Goal: Transaction & Acquisition: Purchase product/service

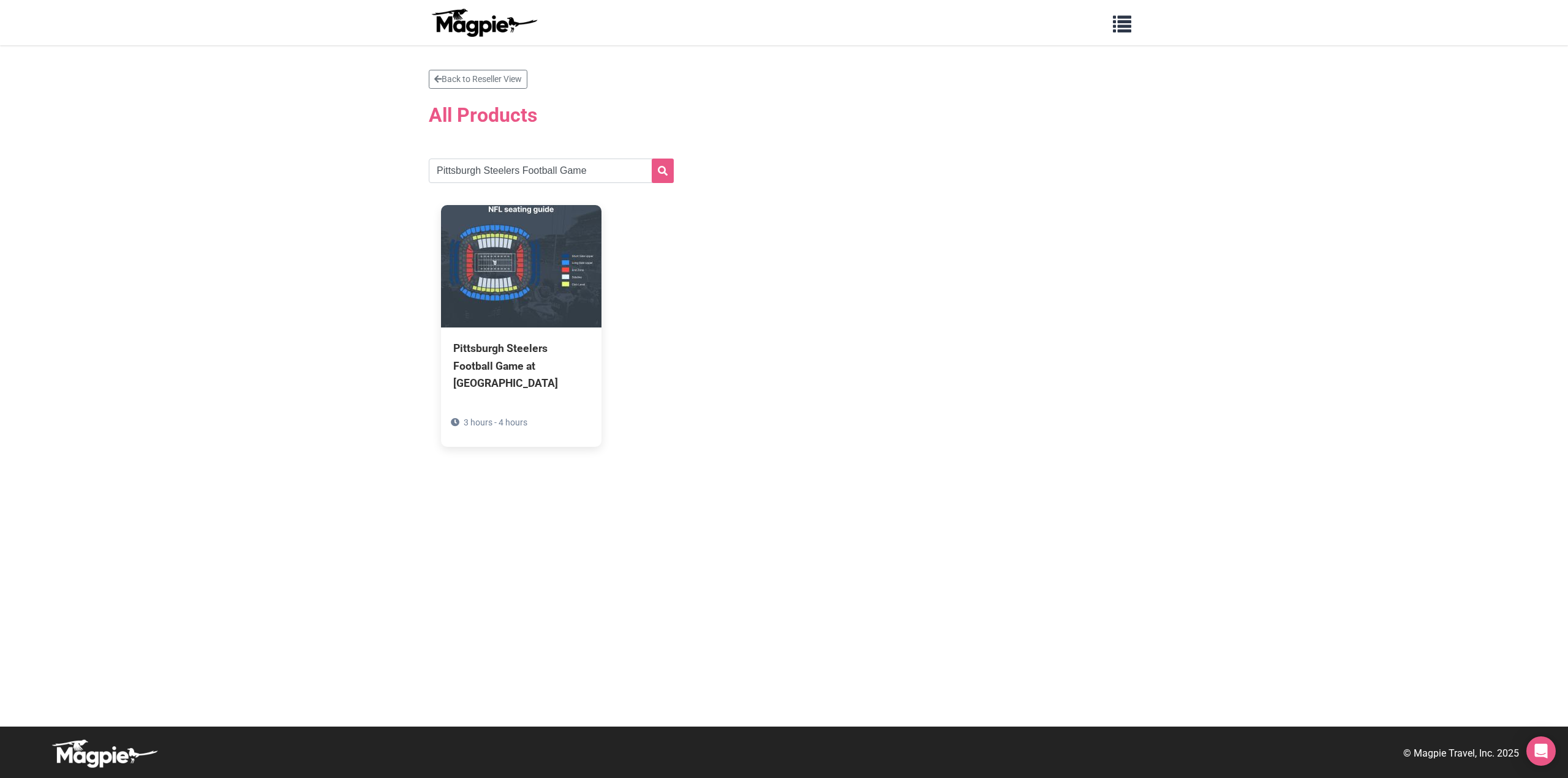
click at [507, 172] on input "Pittsburgh Steelers Football Game" at bounding box center [551, 171] width 245 height 24
type input "Seattle Seahawks Football Game at Lumen Field"
click at [659, 174] on icon "submit" at bounding box center [662, 171] width 10 height 10
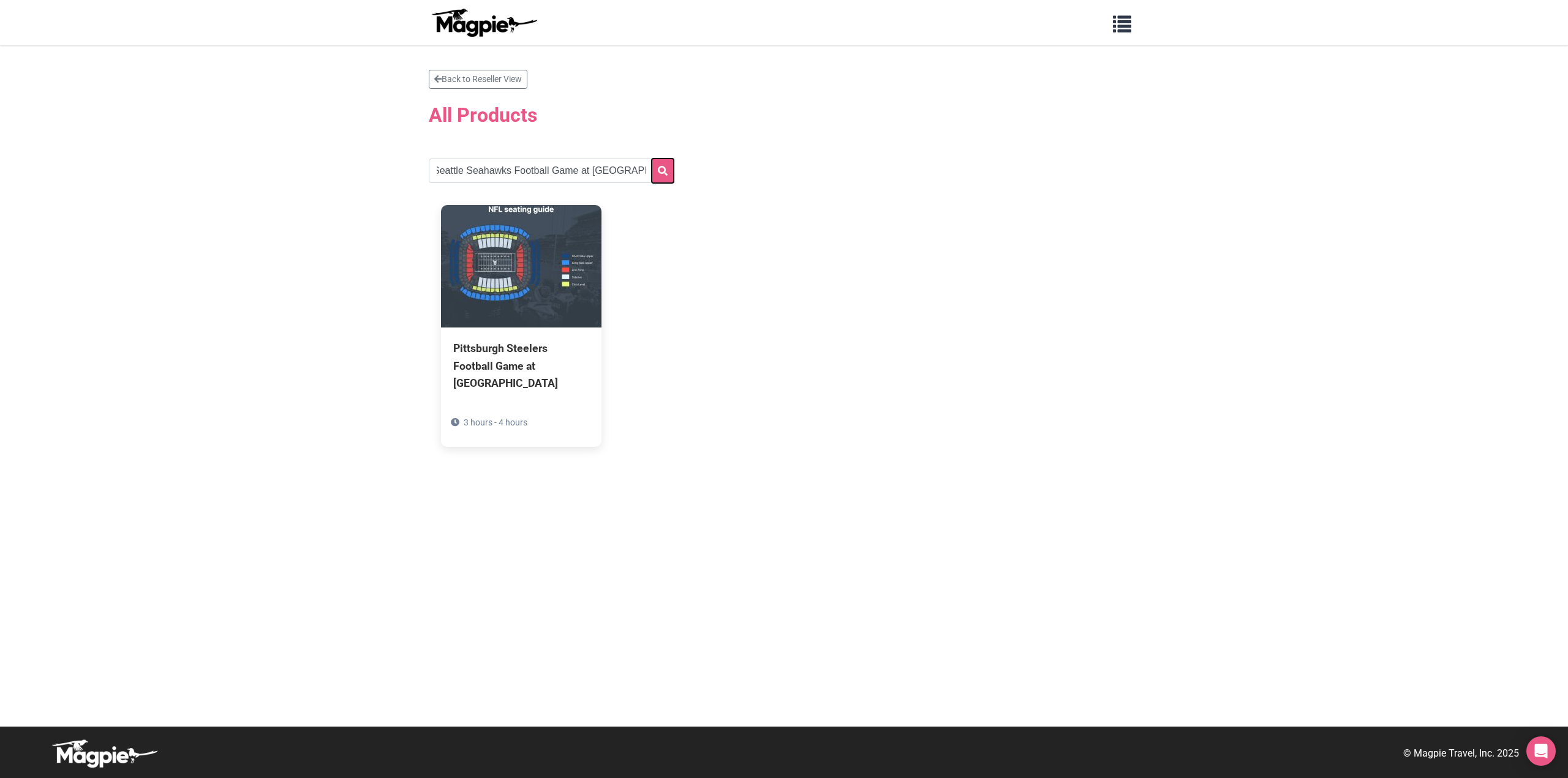
scroll to position [0, 0]
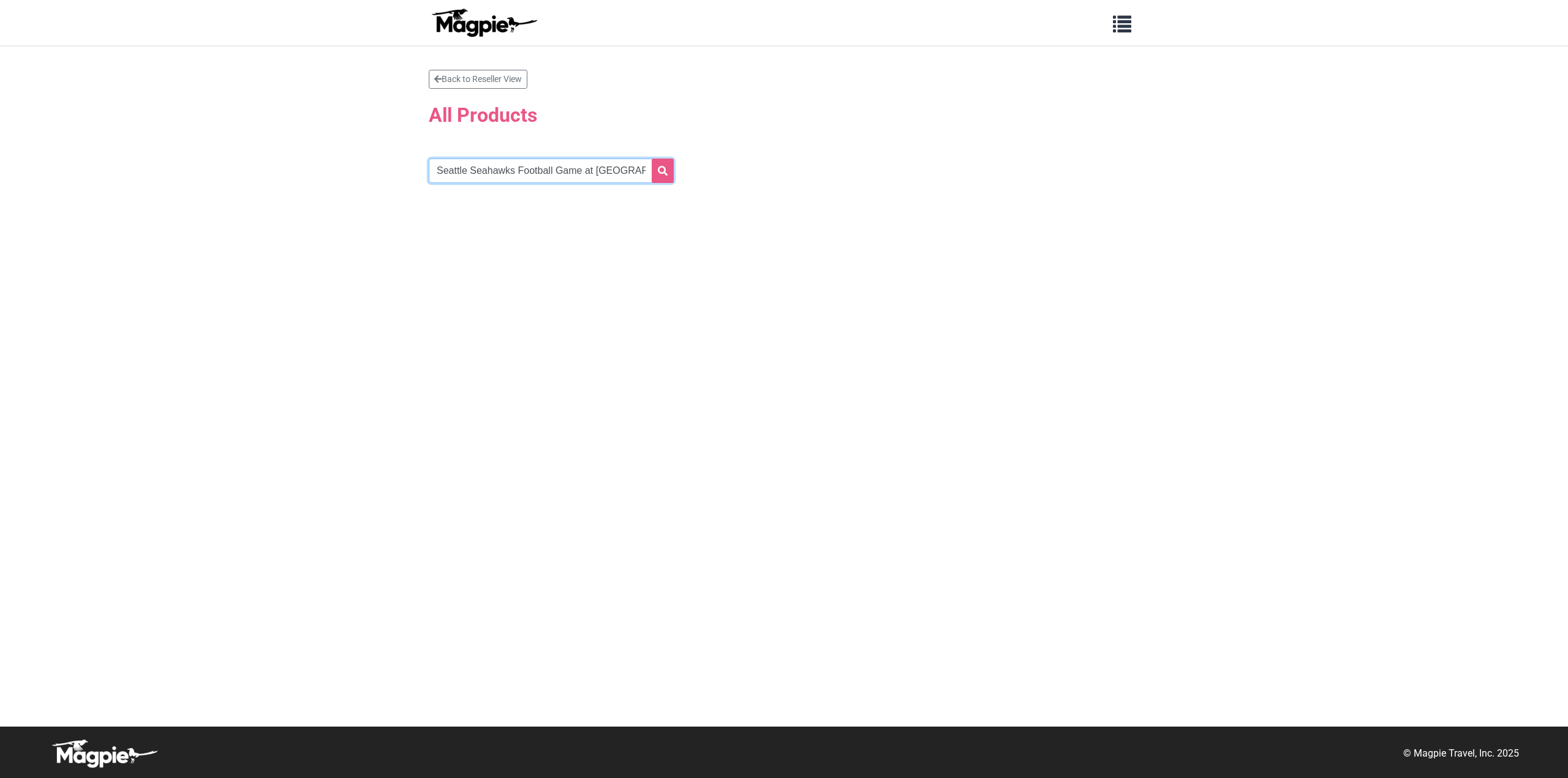
scroll to position [0, 4]
drag, startPoint x: 581, startPoint y: 168, endPoint x: 841, endPoint y: 183, distance: 260.4
click at [841, 183] on section "Back to Reseller View All Products Seattle Seahawks Football Game at Lumen Field" at bounding box center [784, 143] width 710 height 148
type input "Seattle Seahawks Football Game"
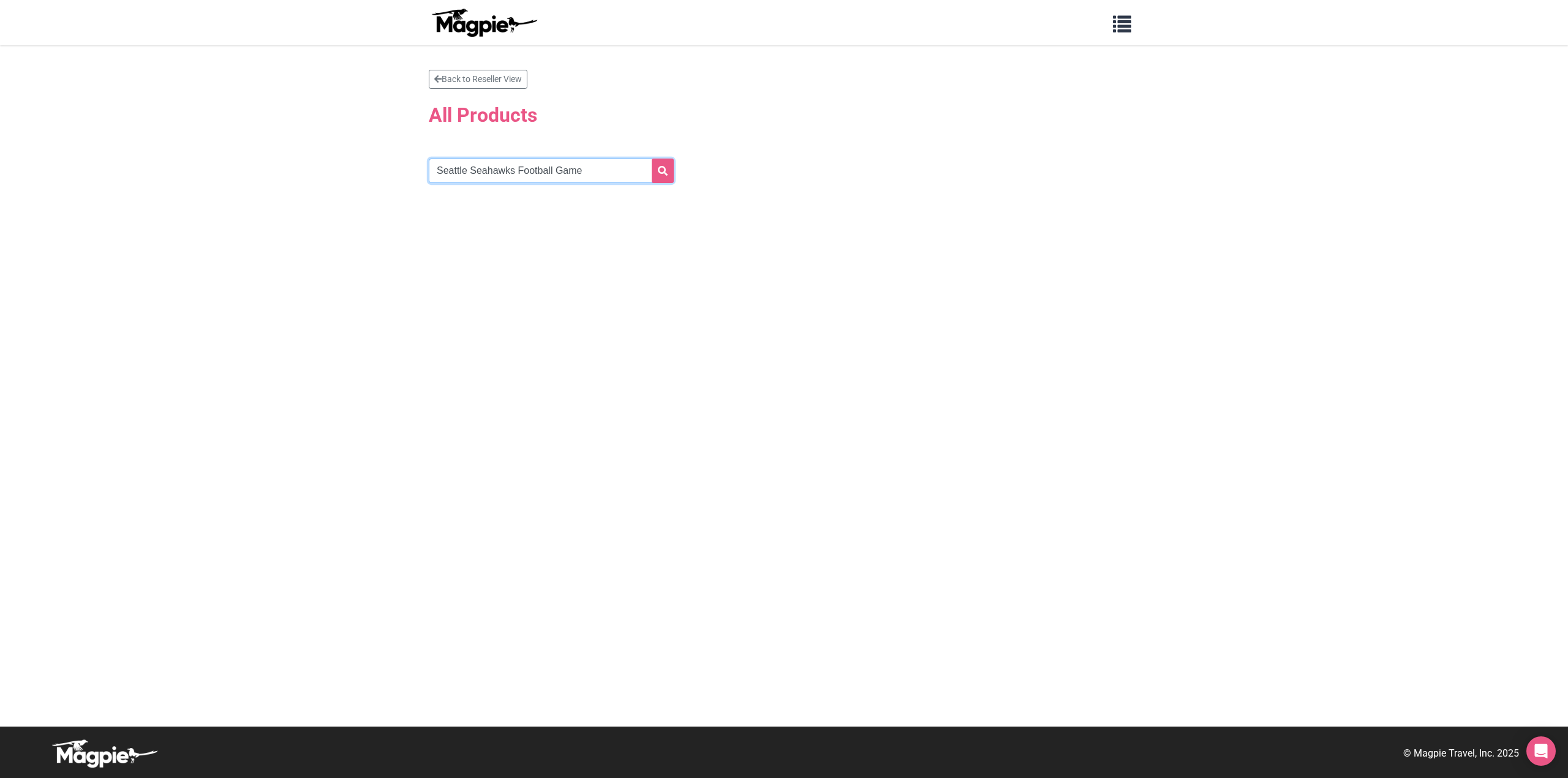
click at [652, 158] on button "submit" at bounding box center [662, 171] width 22 height 24
click at [667, 173] on button "submit" at bounding box center [662, 171] width 22 height 24
click at [669, 180] on button "submit" at bounding box center [662, 171] width 22 height 24
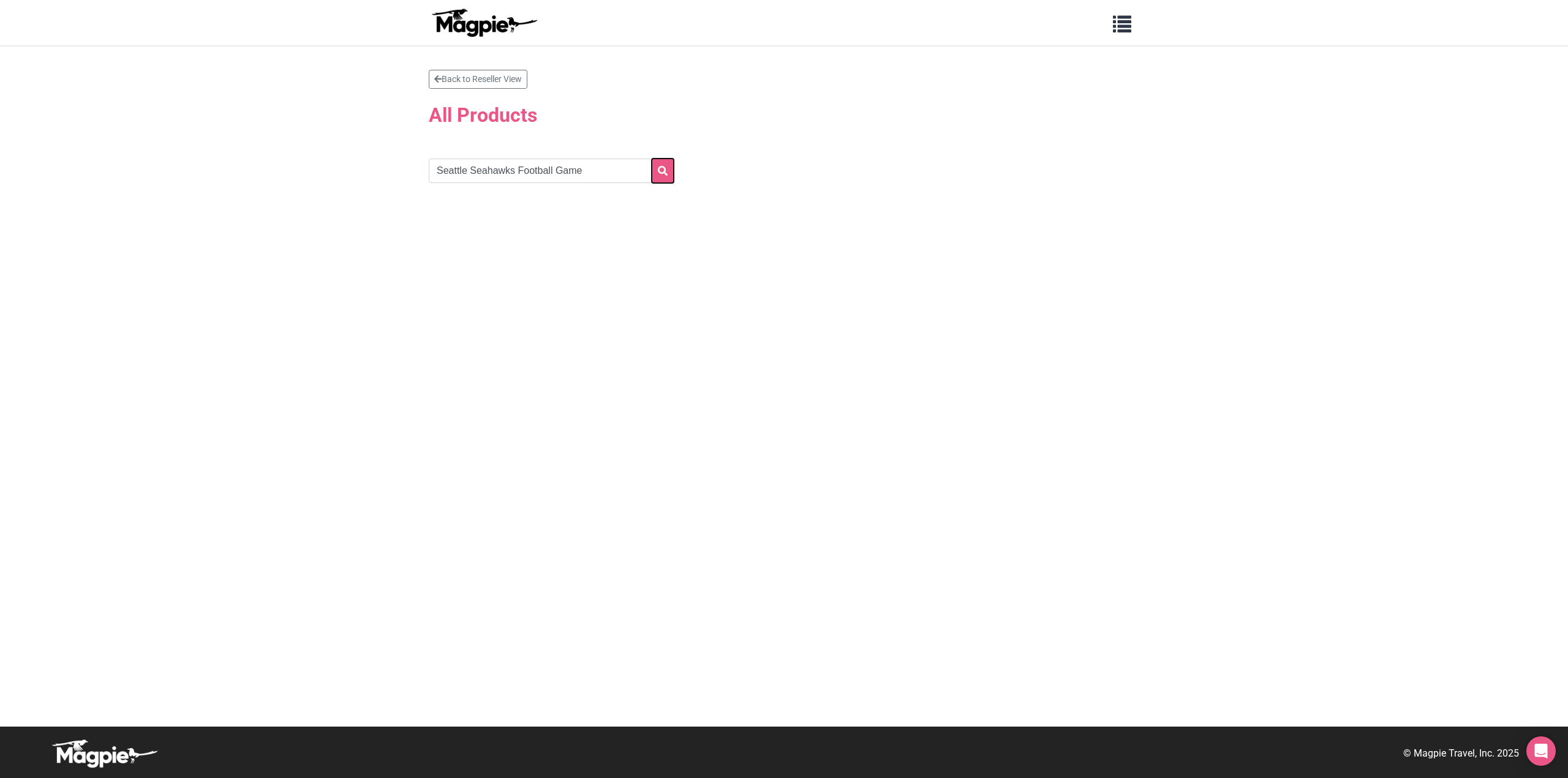
click at [669, 180] on button "submit" at bounding box center [662, 171] width 22 height 24
click at [666, 180] on button "submit" at bounding box center [662, 171] width 22 height 24
drag, startPoint x: 517, startPoint y: 171, endPoint x: 633, endPoint y: 173, distance: 116.0
click at [633, 173] on input "Seattle Seahawks Football Game" at bounding box center [551, 171] width 245 height 24
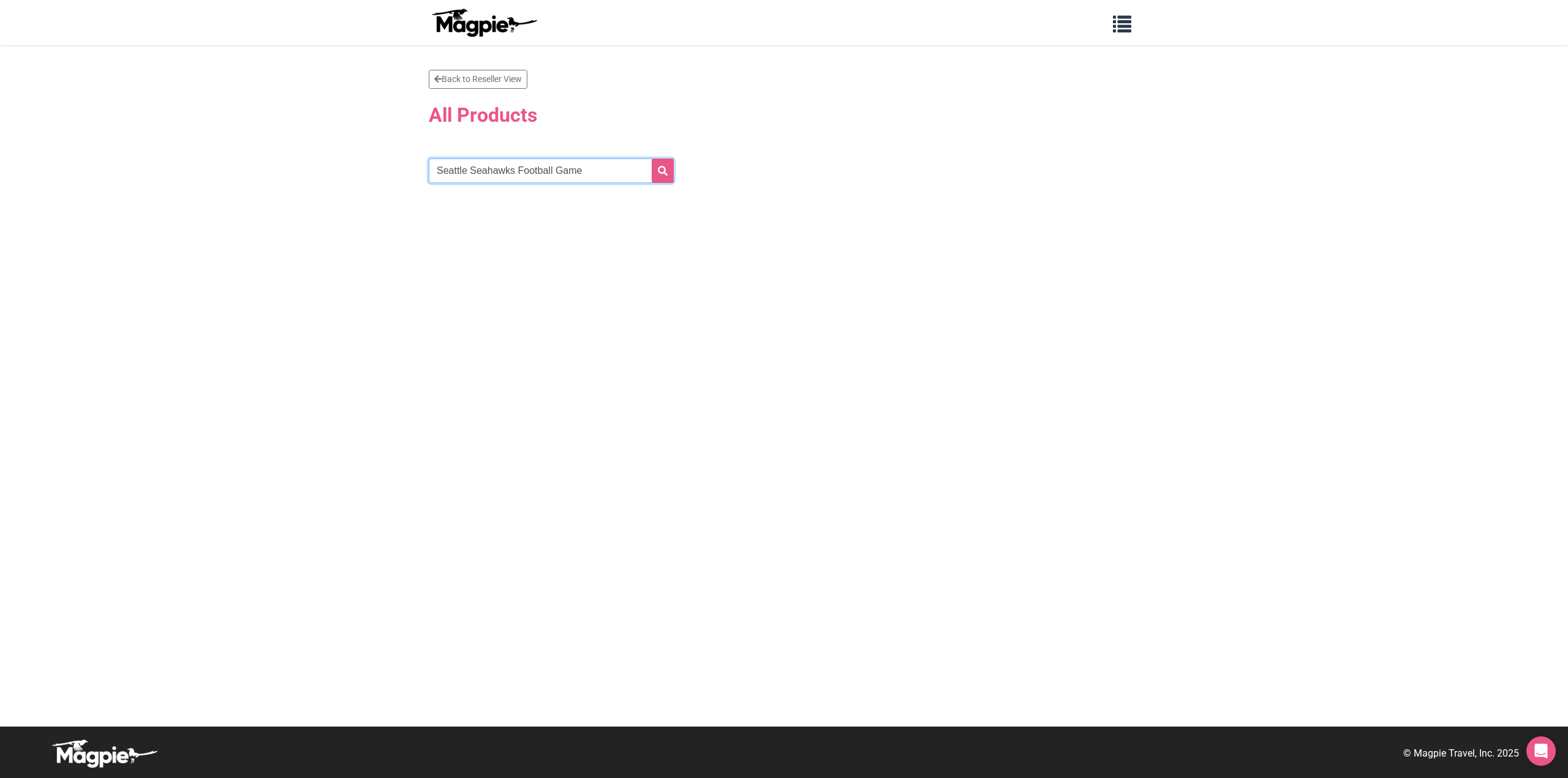
drag, startPoint x: 617, startPoint y: 173, endPoint x: 517, endPoint y: 174, distance: 100.0
click at [517, 174] on input "Seattle Seahawks Football Game" at bounding box center [551, 171] width 245 height 24
type input "Seattle Seahawks"
click at [652, 158] on button "submit" at bounding box center [662, 171] width 22 height 24
click at [524, 154] on section "Back to Reseller View All Products Seattle Seahawks" at bounding box center [784, 143] width 710 height 148
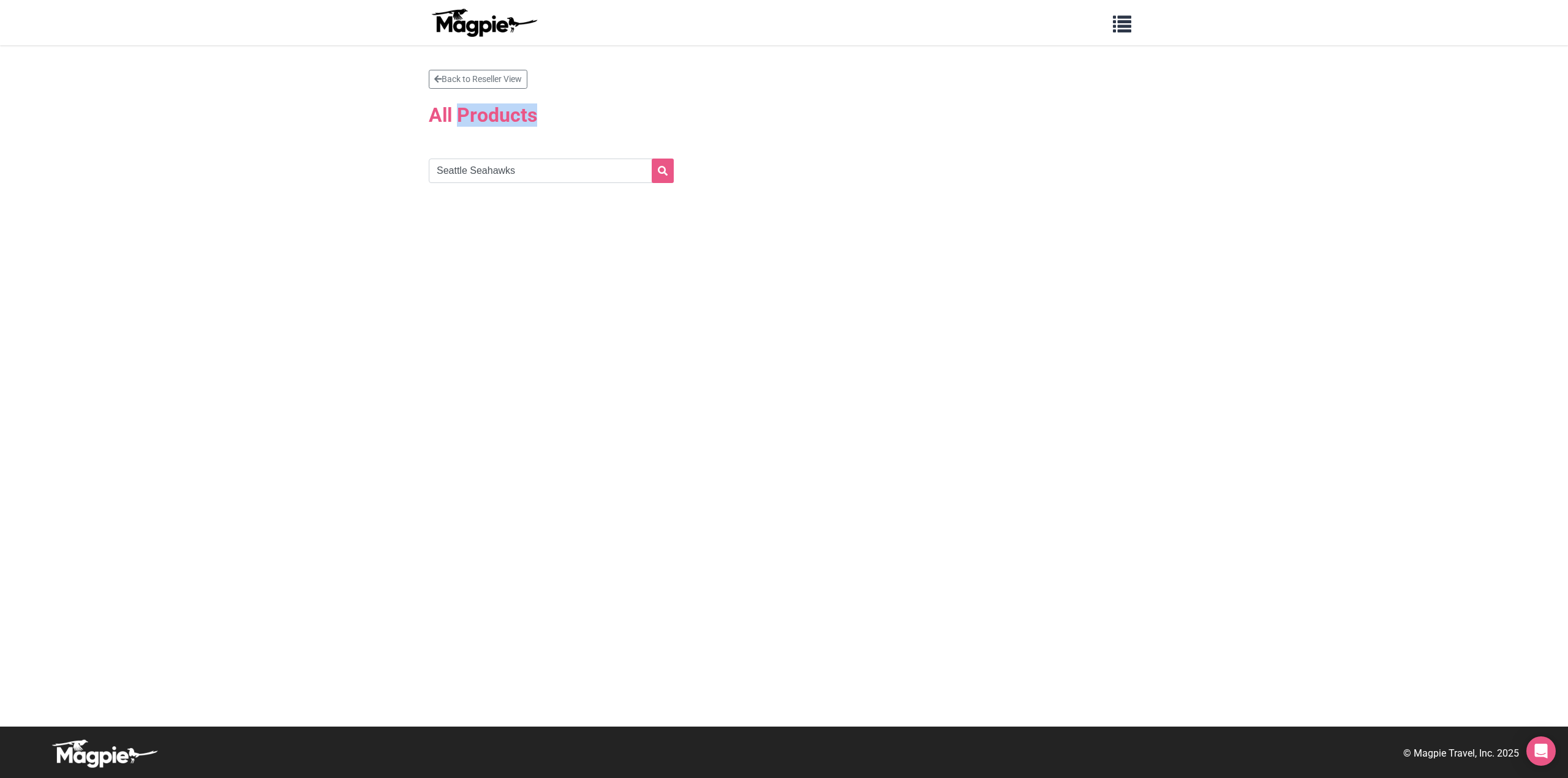
click at [524, 154] on section "Back to Reseller View All Products Seattle Seahawks" at bounding box center [784, 143] width 710 height 148
click at [518, 168] on input "Seattle Seahawks" at bounding box center [551, 171] width 245 height 24
type input "luman field"
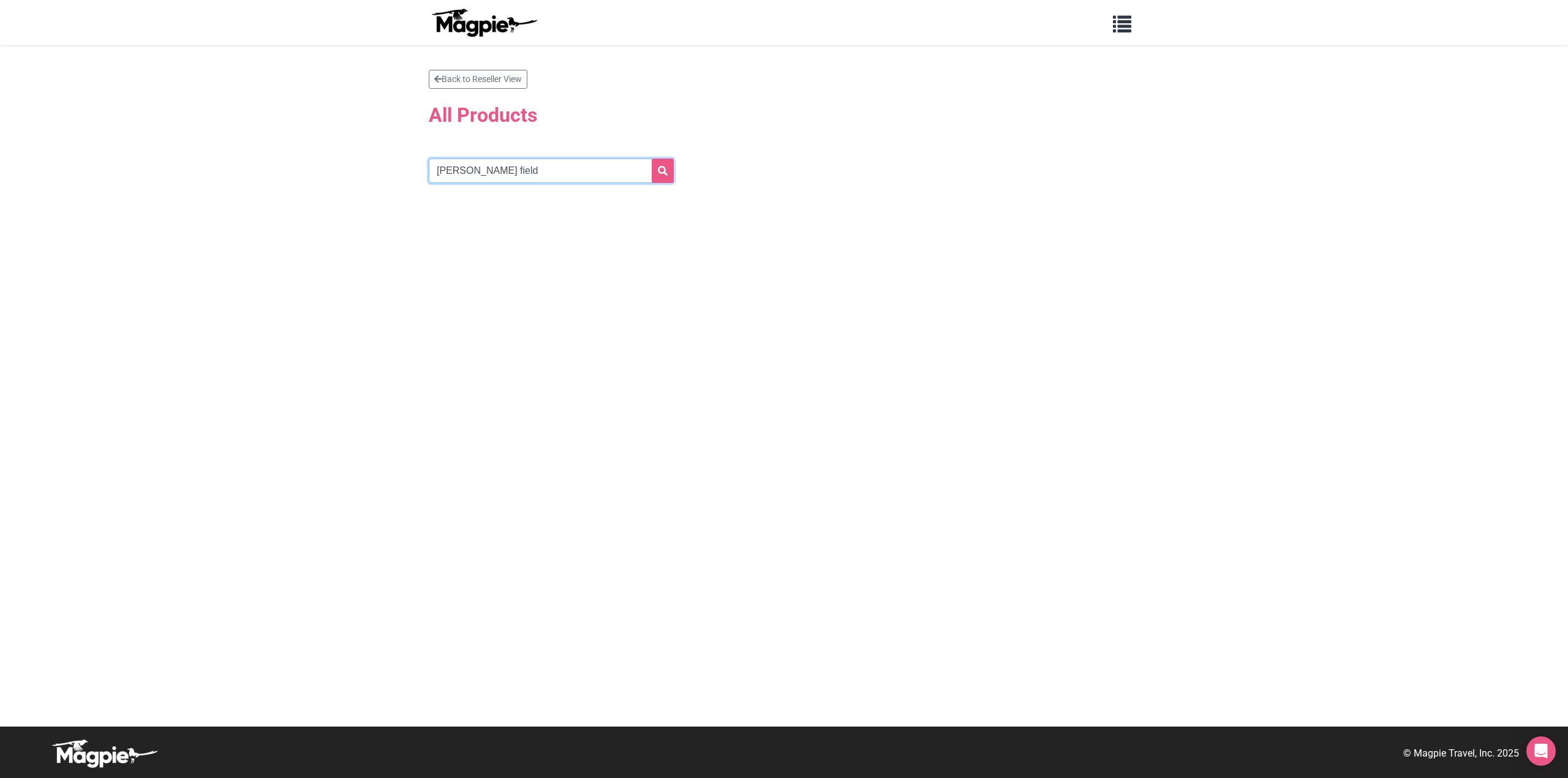
click at [652, 158] on button "submit" at bounding box center [662, 171] width 22 height 24
click at [662, 176] on button "submit" at bounding box center [662, 171] width 22 height 24
click at [467, 162] on input "luman field" at bounding box center [551, 171] width 245 height 24
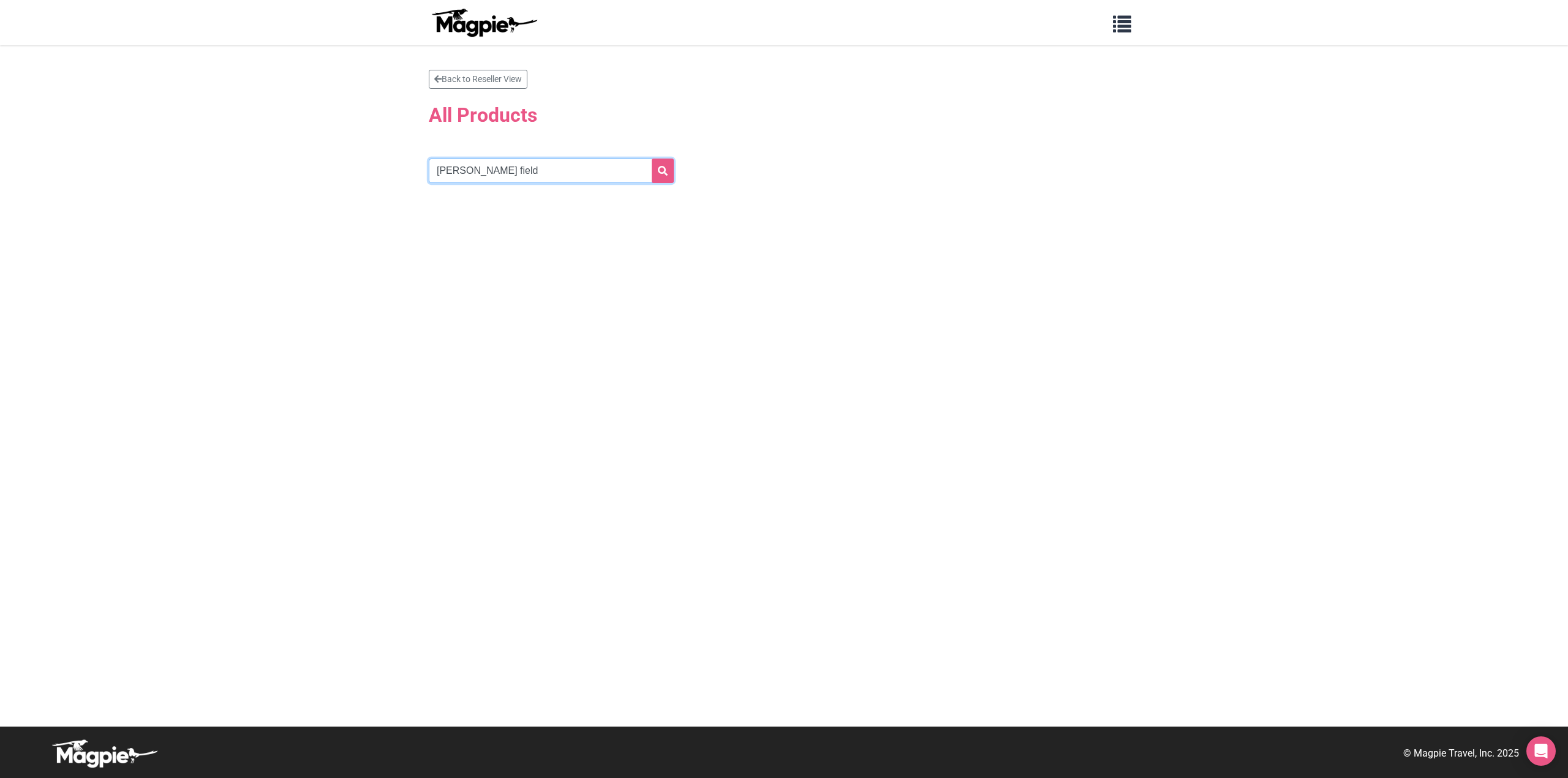
click at [467, 162] on input "luman field" at bounding box center [551, 171] width 245 height 24
paste input "Lumen F"
type input "Lumen Field"
click at [665, 170] on icon "submit" at bounding box center [662, 171] width 10 height 10
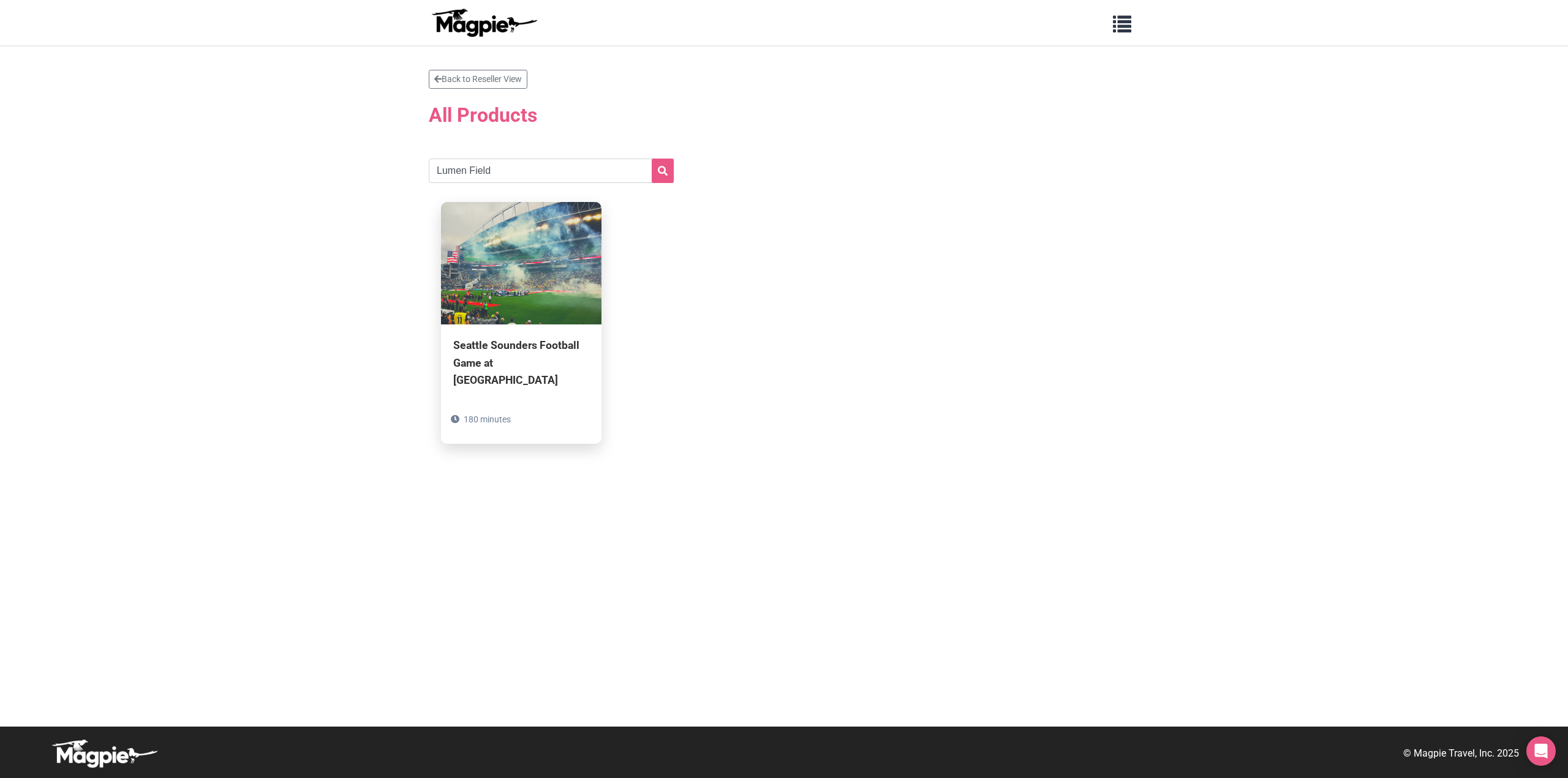
click at [542, 353] on div "Seattle Sounders Football Game at [GEOGRAPHIC_DATA]" at bounding box center [520, 362] width 136 height 52
click at [564, 374] on div "Seattle Sounders Football Game at [GEOGRAPHIC_DATA] 180 minutes" at bounding box center [521, 384] width 161 height 119
